Goal: Task Accomplishment & Management: Use online tool/utility

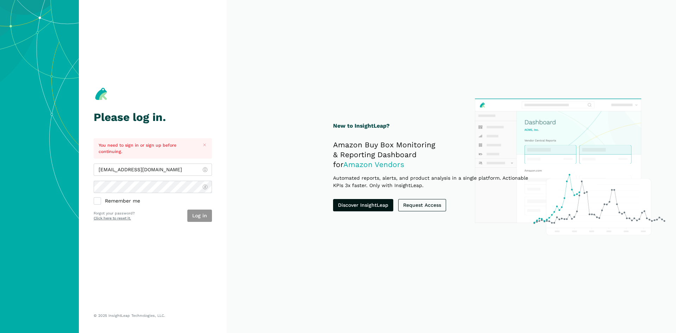
type input "[EMAIL_ADDRESS][DOMAIN_NAME]"
click at [204, 215] on button "Log in" at bounding box center [199, 216] width 25 height 12
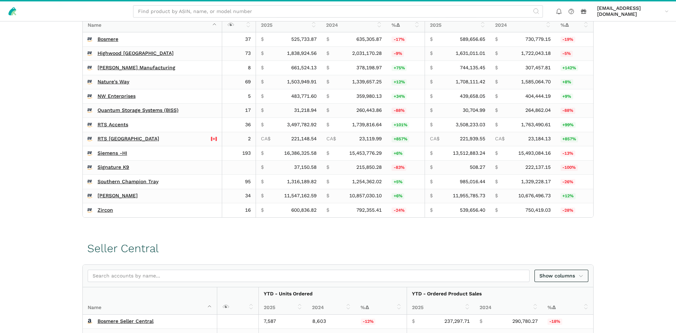
scroll to position [215, 0]
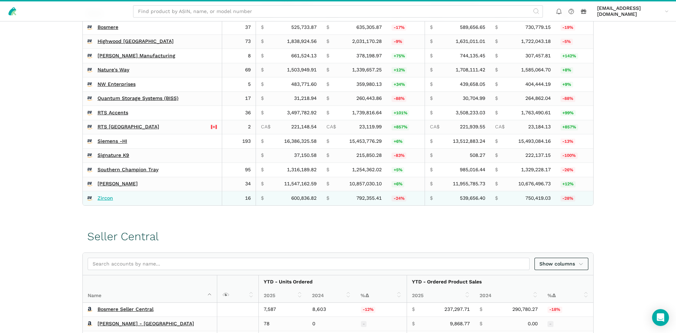
click at [110, 199] on link "Zircon" at bounding box center [104, 198] width 15 height 6
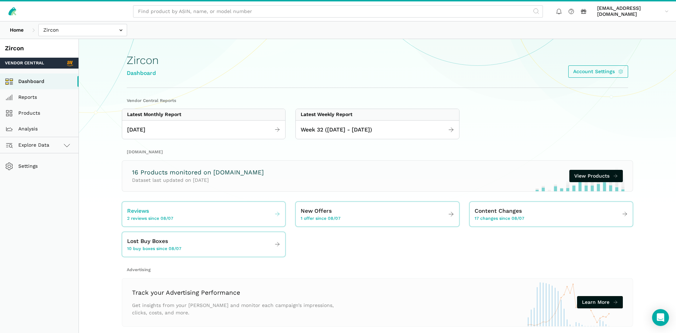
click at [166, 216] on span "2 reviews since 08/07" at bounding box center [150, 219] width 46 height 6
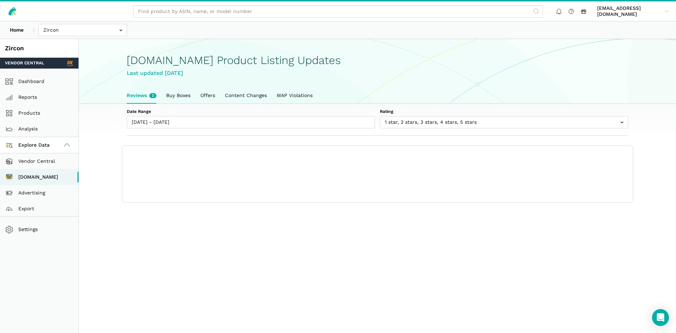
scroll to position [2, 0]
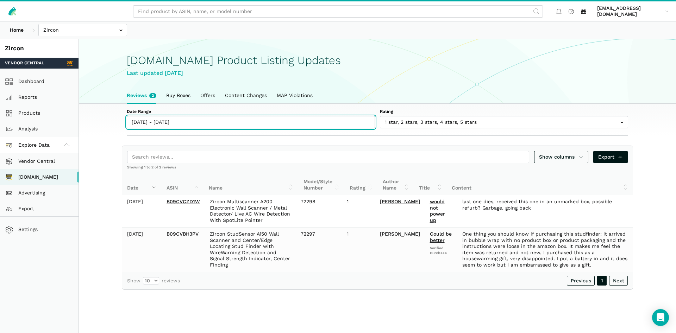
type input "[DATE]"
click at [182, 119] on input "[DATE] - [DATE]" at bounding box center [251, 122] width 248 height 12
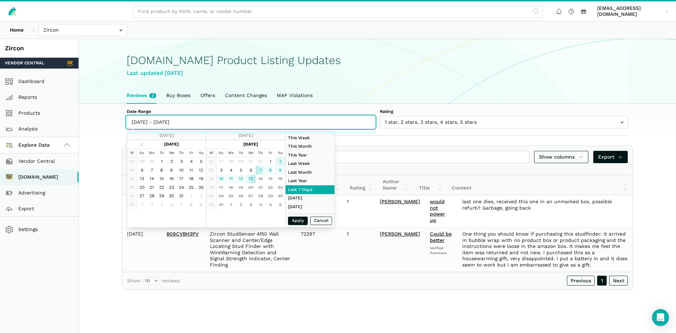
type input "[DATE]"
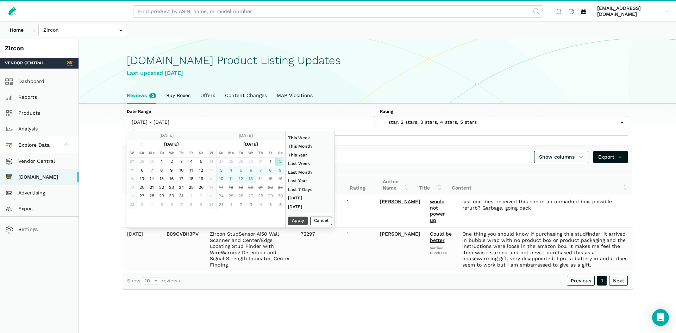
type input "[DATE]"
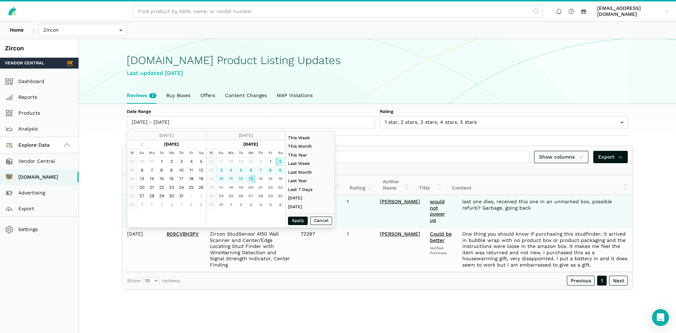
type input "[DATE]"
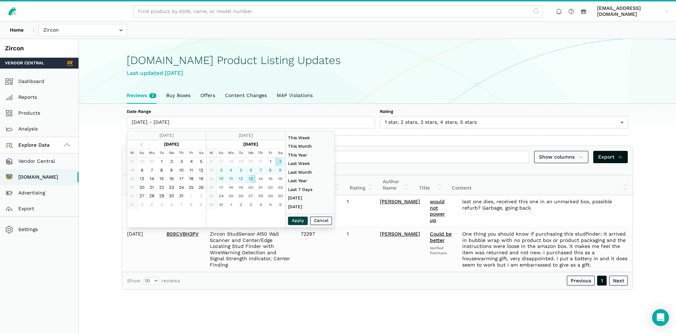
click at [296, 221] on button "Apply" at bounding box center [298, 221] width 20 height 9
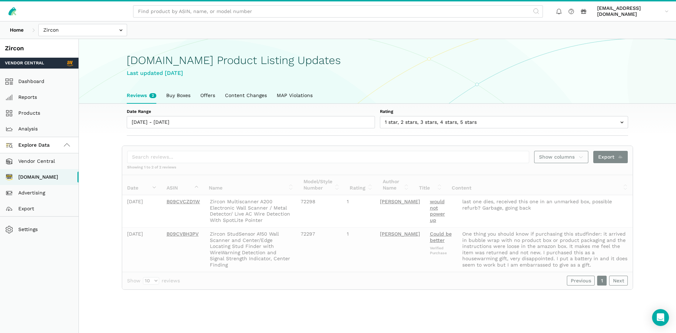
type input "[DATE] - [DATE]"
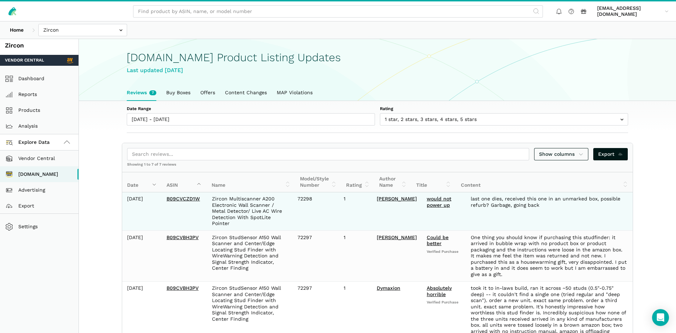
scroll to position [0, 0]
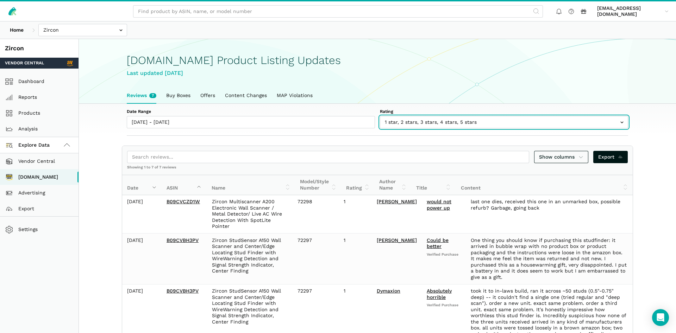
click at [396, 120] on input "text" at bounding box center [504, 122] width 248 height 12
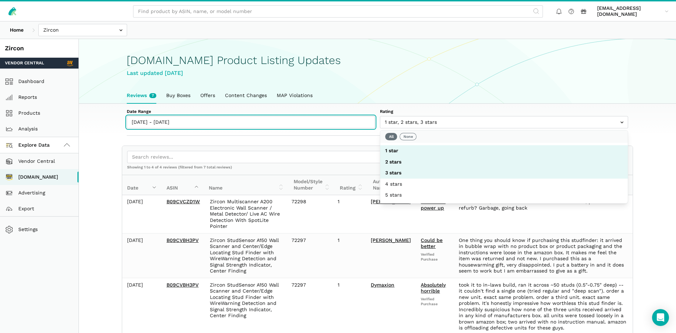
click at [174, 121] on input "[DATE] - [DATE]" at bounding box center [251, 122] width 248 height 12
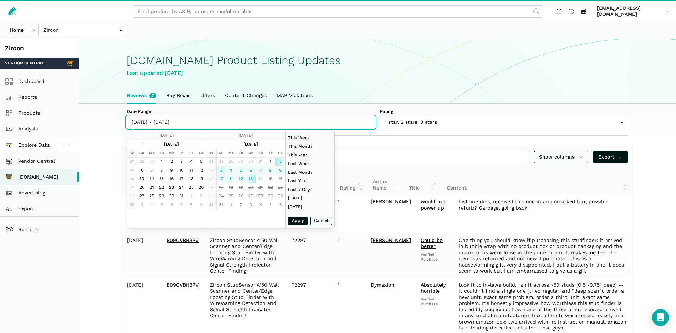
type input "[DATE]"
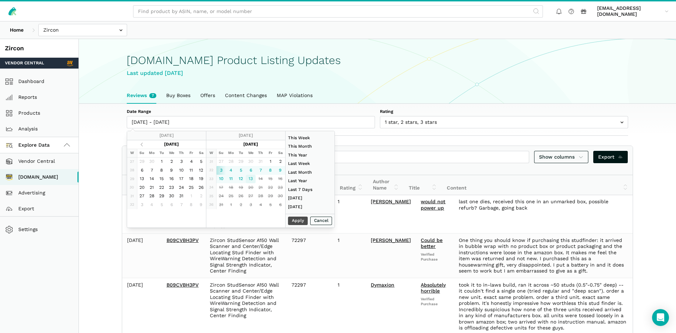
type input "[DATE]"
click at [296, 219] on button "Apply" at bounding box center [298, 221] width 20 height 9
type input "[DATE] - [DATE]"
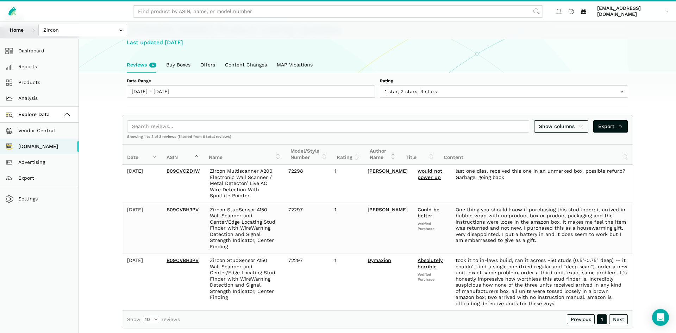
scroll to position [39, 0]
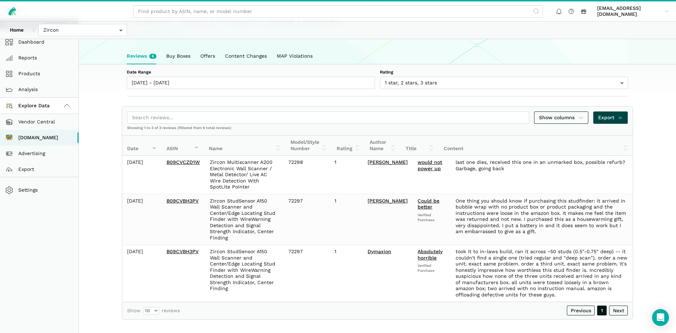
click at [603, 117] on span "Export" at bounding box center [610, 117] width 25 height 7
